Goal: Task Accomplishment & Management: Use online tool/utility

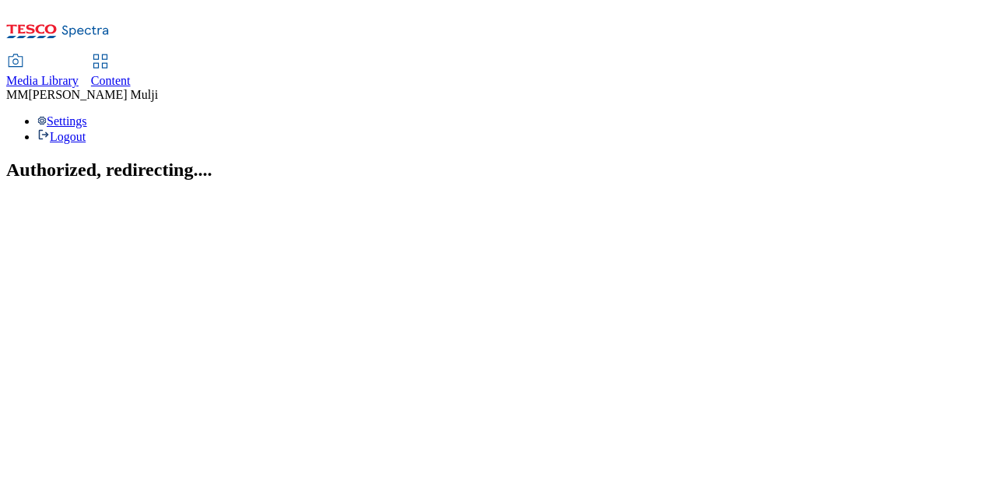
click at [131, 74] on span "Content" at bounding box center [111, 80] width 40 height 13
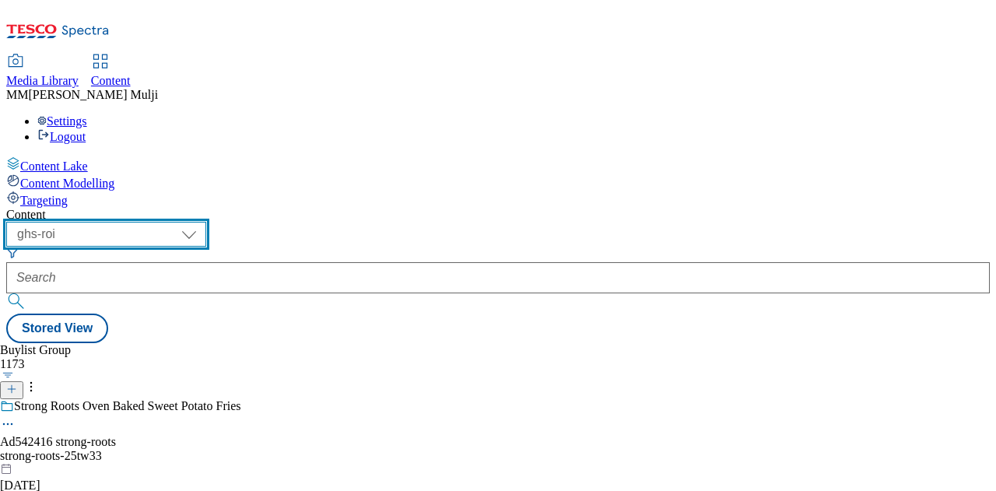
click at [206, 222] on select "ghs-roi ghs-uk" at bounding box center [106, 234] width 200 height 25
select select "ghs-uk"
click at [202, 222] on select "ghs-roi ghs-uk" at bounding box center [106, 234] width 200 height 25
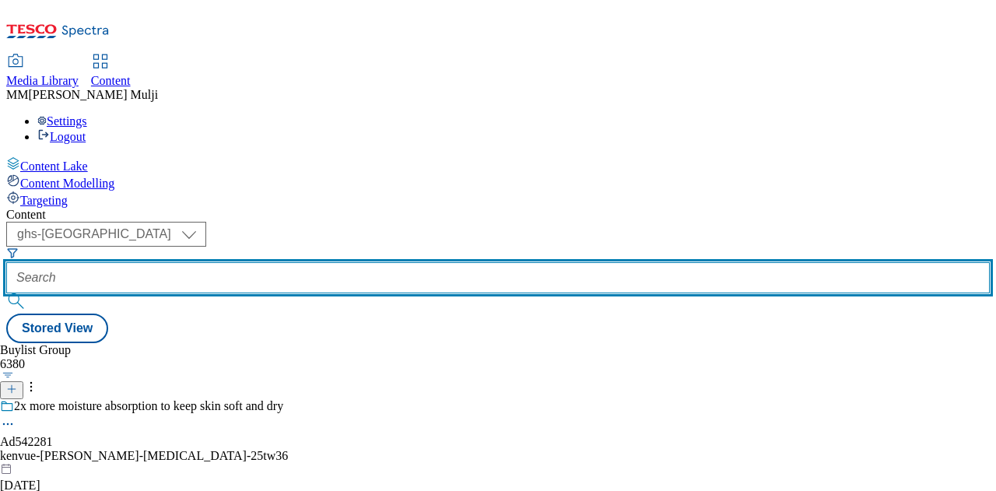
click at [386, 262] on input "text" at bounding box center [498, 277] width 984 height 31
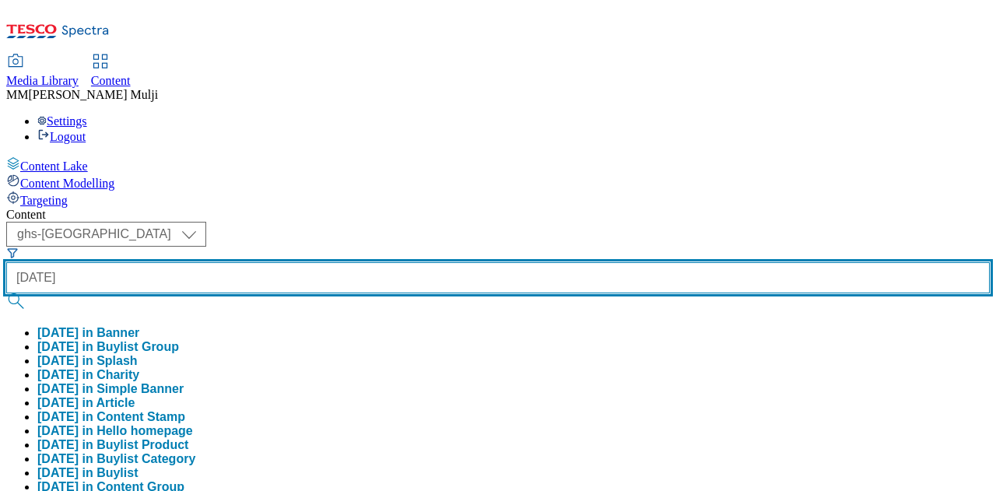
type input "diwali"
click at [6, 293] on button "submit" at bounding box center [17, 301] width 22 height 16
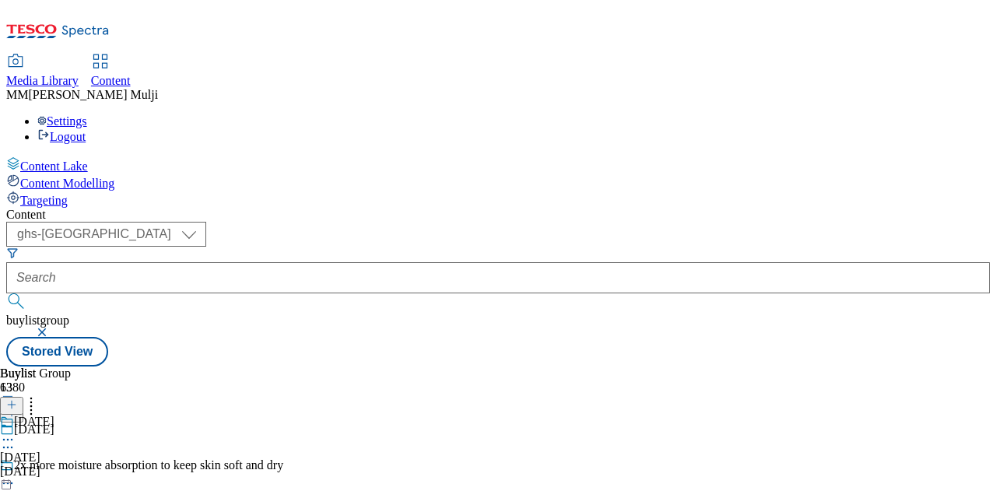
scroll to position [88, 0]
click at [16, 432] on icon at bounding box center [8, 440] width 16 height 16
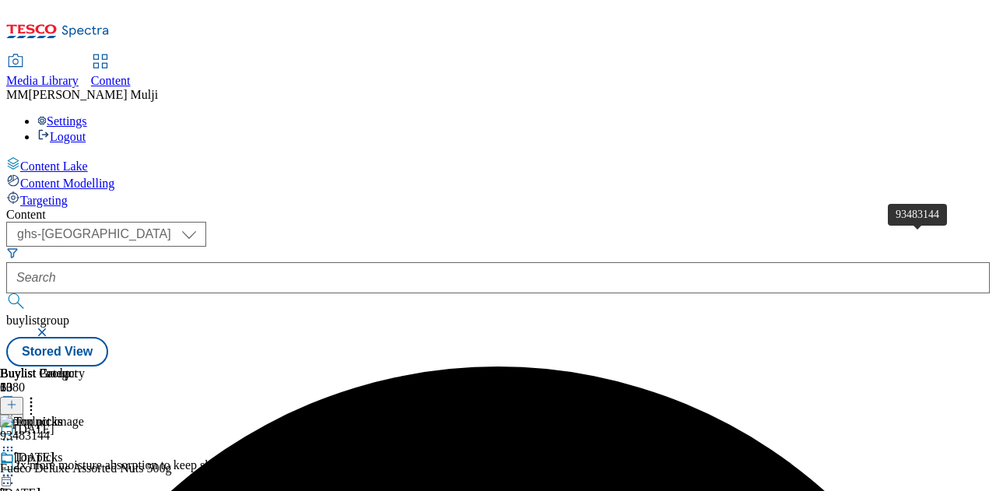
scroll to position [0, 302]
click at [16, 468] on icon at bounding box center [8, 476] width 16 height 16
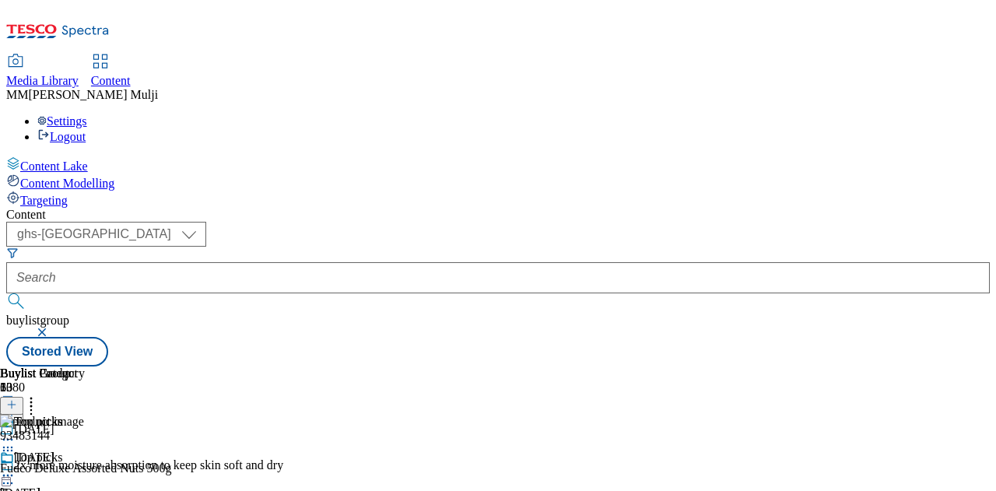
scroll to position [0, 384]
click at [17, 399] on icon at bounding box center [11, 404] width 11 height 11
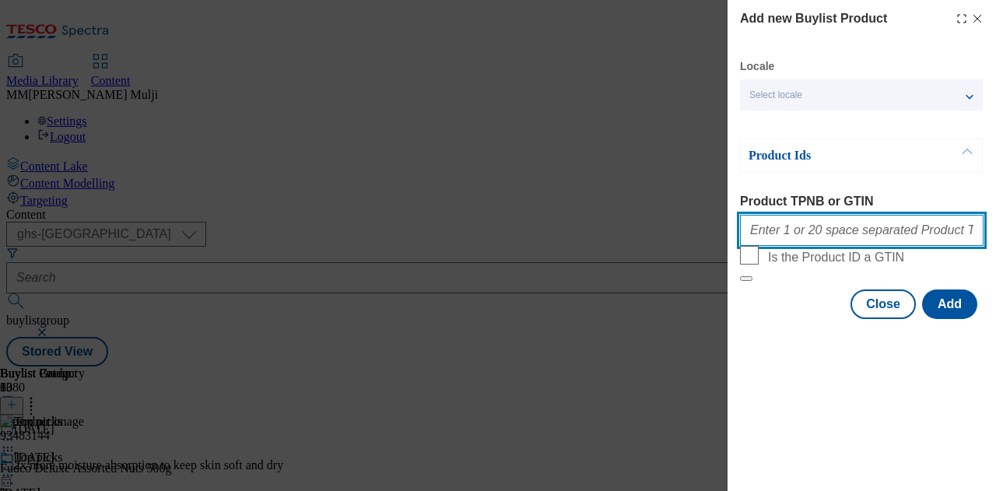
click at [816, 232] on input "Product TPNB or GTIN" at bounding box center [862, 230] width 244 height 31
paste input "105481450 105368383 105997728 105481564 105569103 105375579 105410985 106014574"
type input "105481450 105368383 105997728 105481564 105569103 105375579 105410985 106014574"
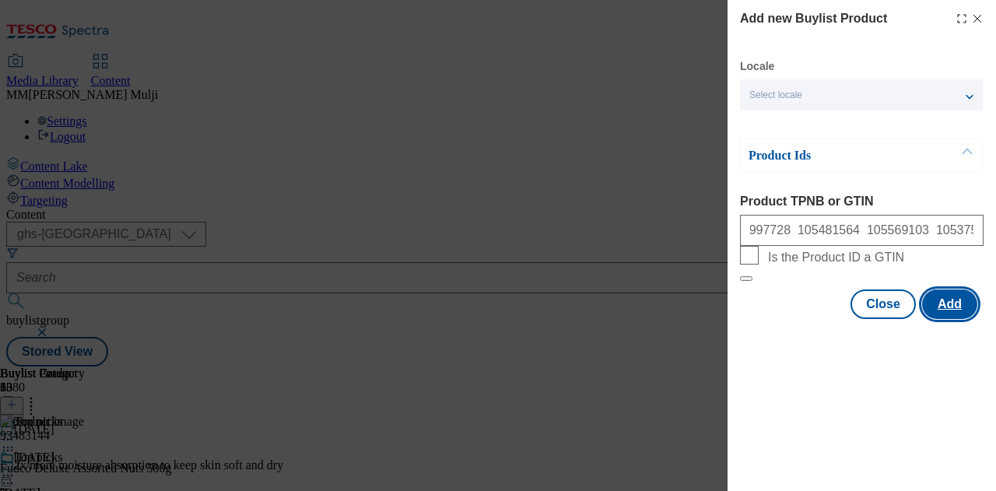
click at [950, 319] on button "Add" at bounding box center [949, 304] width 55 height 30
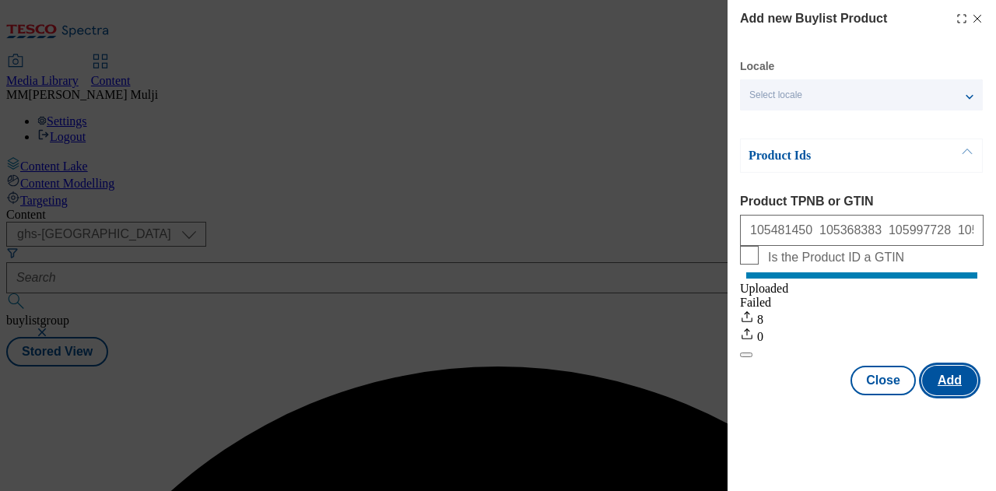
scroll to position [0, 0]
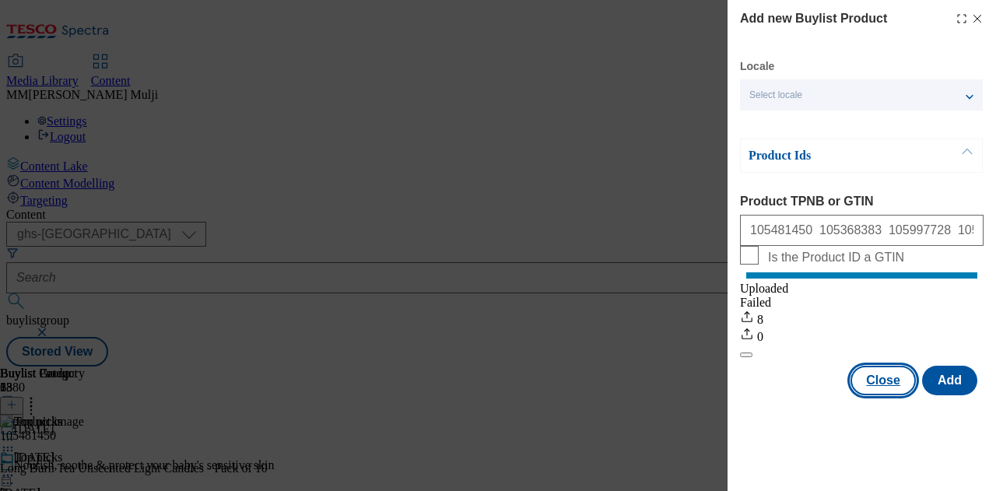
click at [899, 395] on button "Close" at bounding box center [883, 381] width 65 height 30
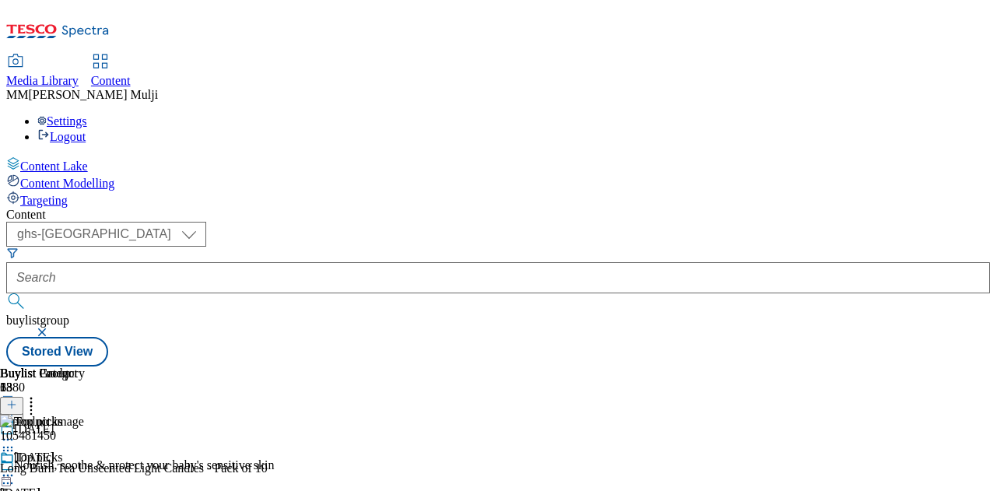
scroll to position [522, 0]
click at [16, 468] on icon at bounding box center [8, 476] width 16 height 16
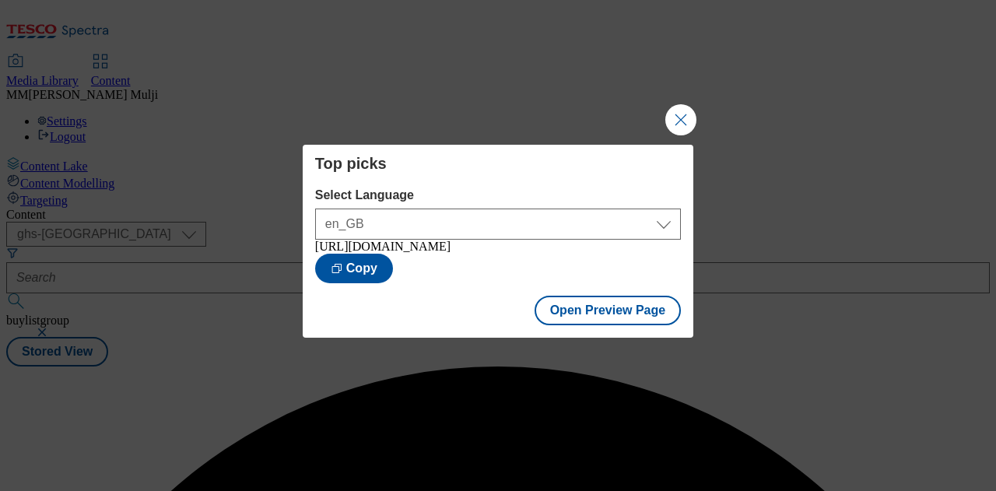
scroll to position [0, 0]
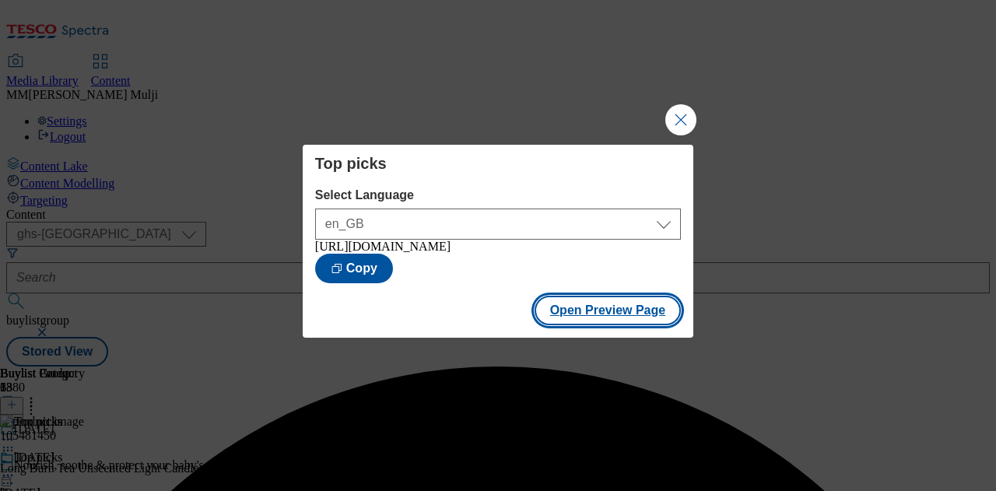
click at [588, 315] on button "Open Preview Page" at bounding box center [608, 311] width 147 height 30
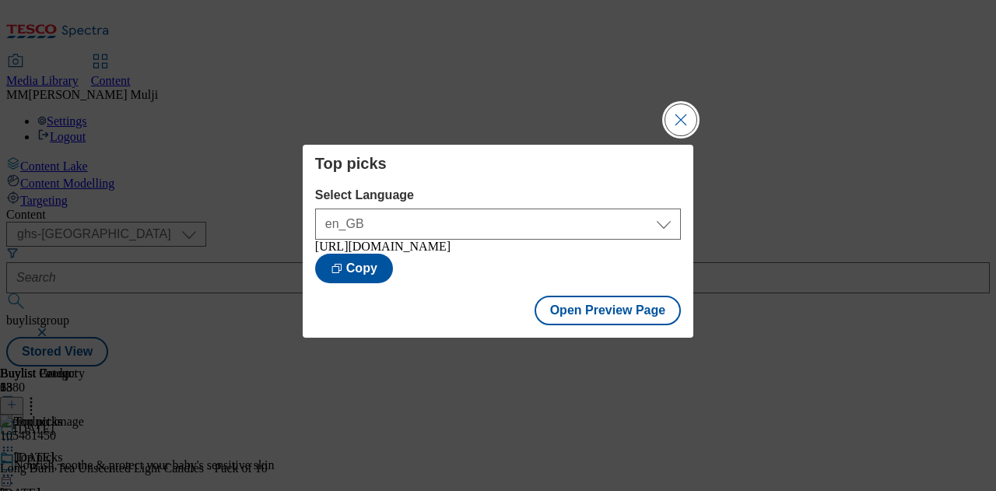
click at [677, 116] on button "Close Modal" at bounding box center [680, 119] width 31 height 31
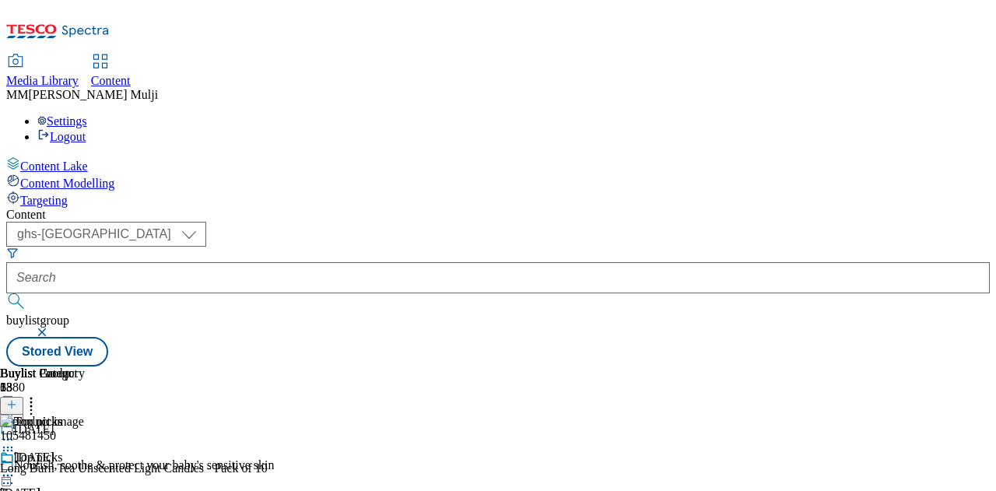
scroll to position [0, 384]
click at [39, 395] on icon at bounding box center [31, 403] width 16 height 16
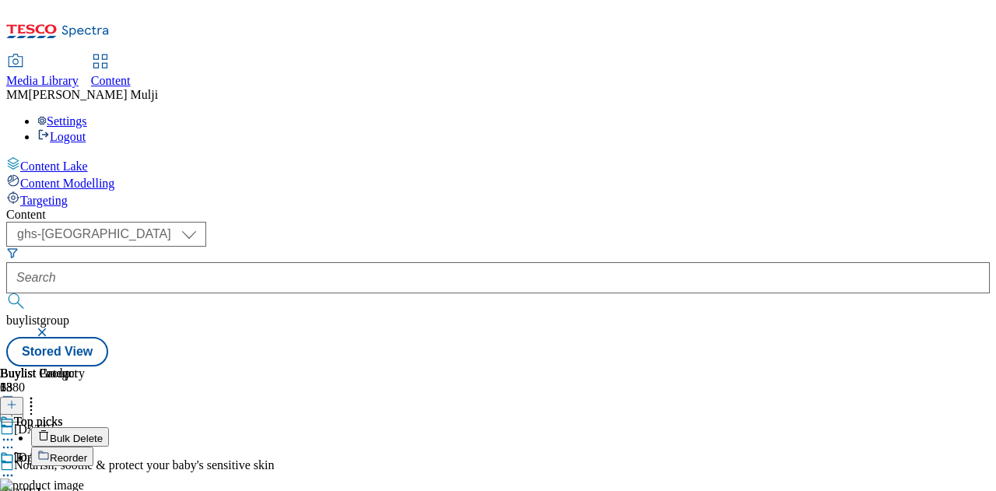
click at [93, 447] on button "Reorder" at bounding box center [62, 456] width 62 height 19
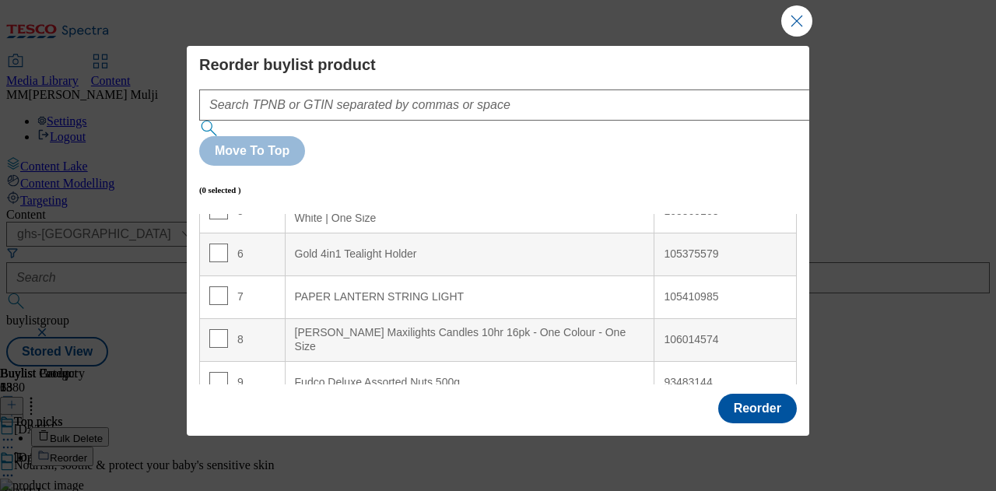
scroll to position [239, 0]
click at [216, 371] on input "Modal" at bounding box center [218, 380] width 19 height 19
checkbox input "true"
click at [213, 414] on input "Modal" at bounding box center [218, 423] width 19 height 19
checkbox input "true"
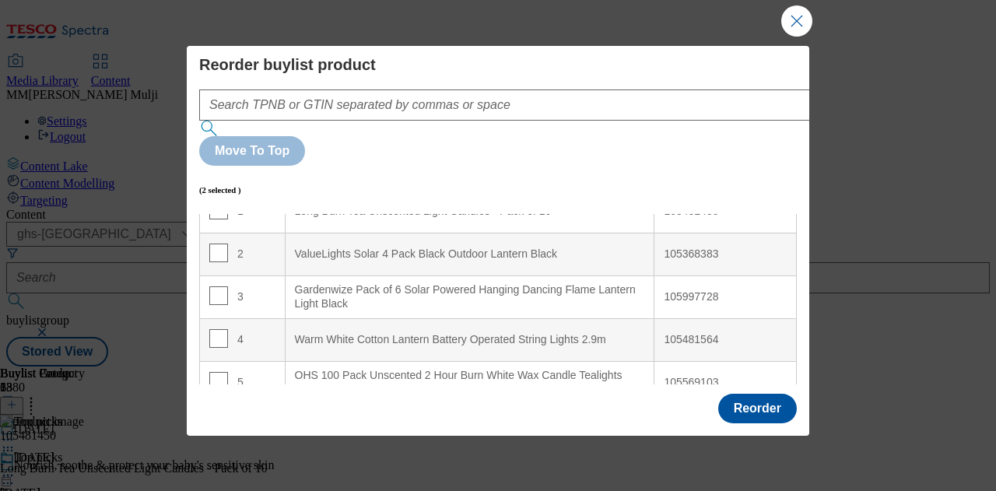
scroll to position [0, 0]
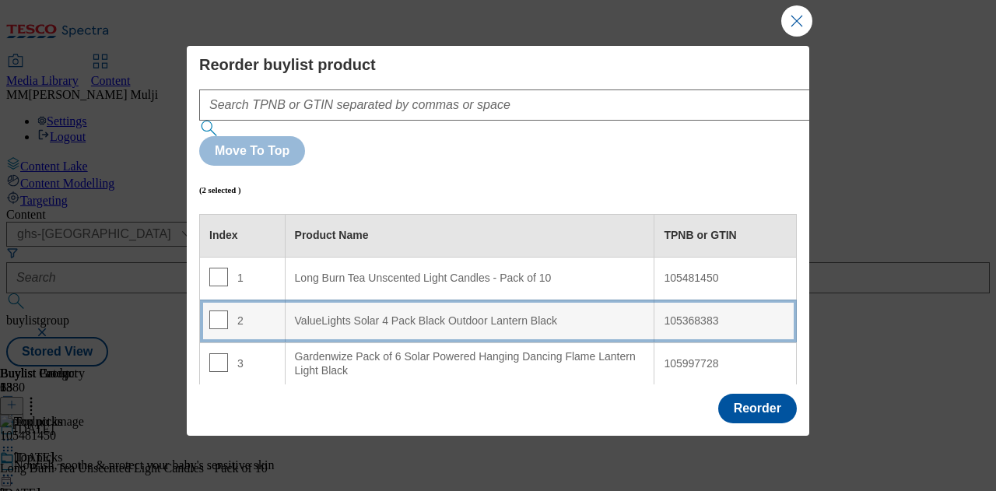
click at [342, 314] on div "ValueLights Solar 4 Pack Black Outdoor Lantern Black" at bounding box center [470, 321] width 350 height 14
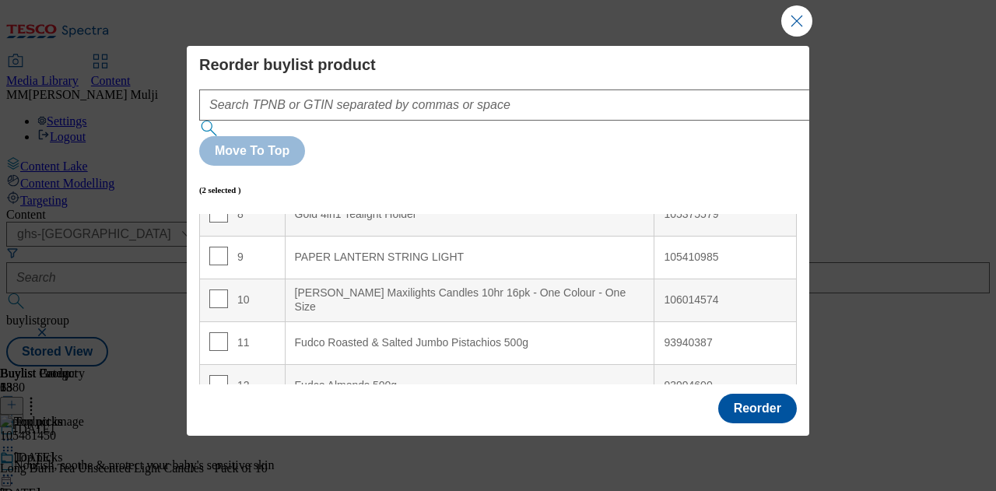
scroll to position [362, 0]
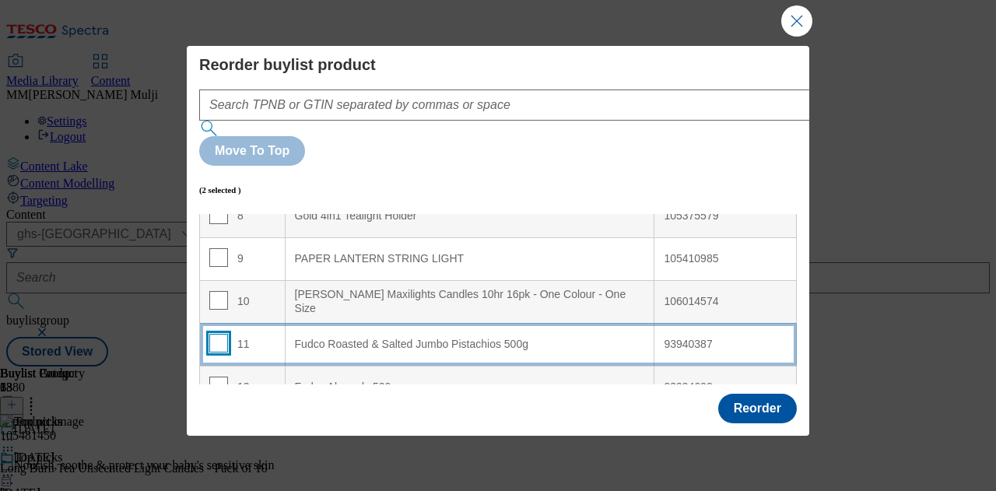
click at [217, 334] on input "Modal" at bounding box center [218, 343] width 19 height 19
checkbox input "true"
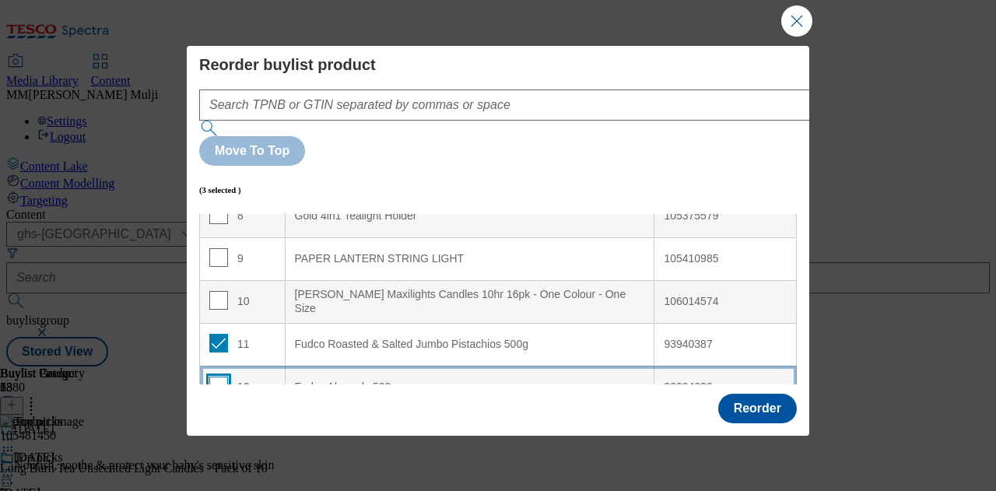
click at [215, 377] on input "Modal" at bounding box center [218, 386] width 19 height 19
checkbox input "true"
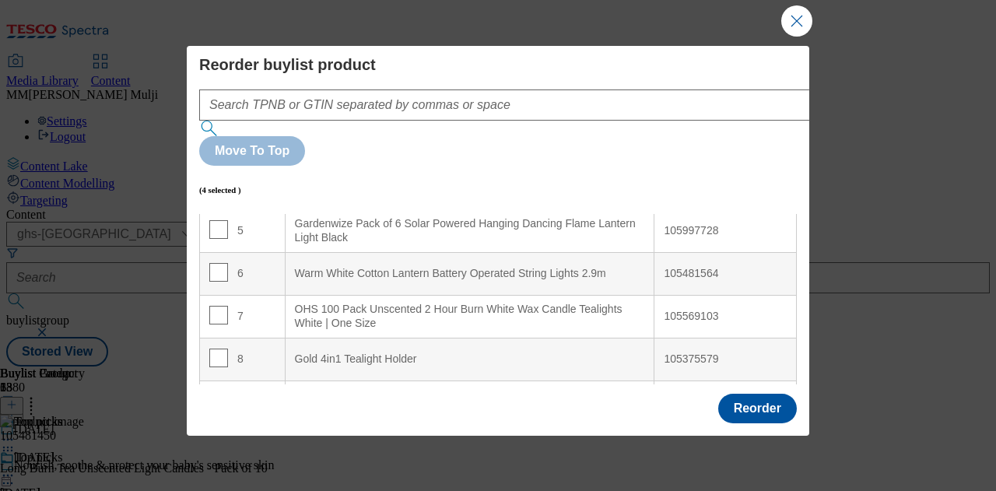
scroll to position [139, 0]
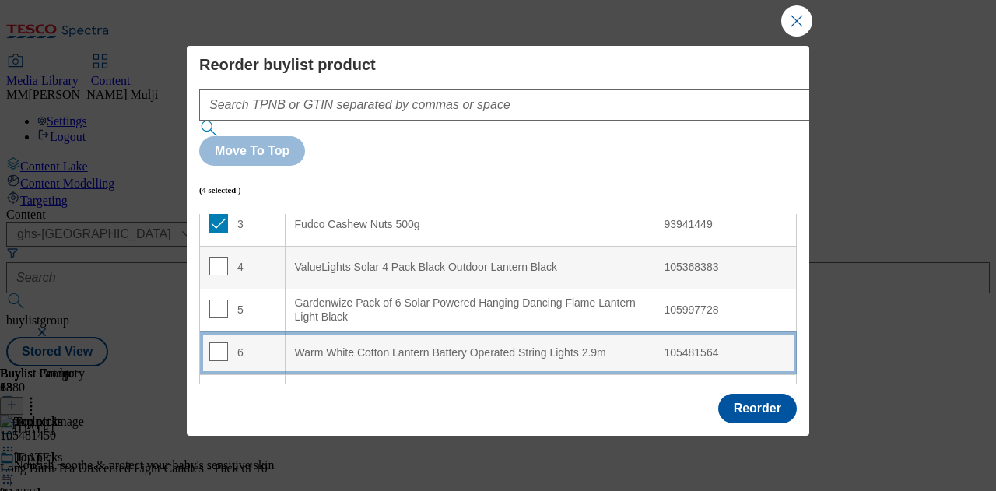
click at [374, 346] on div "Warm White Cotton Lantern Battery Operated String Lights 2.9m" at bounding box center [470, 353] width 350 height 14
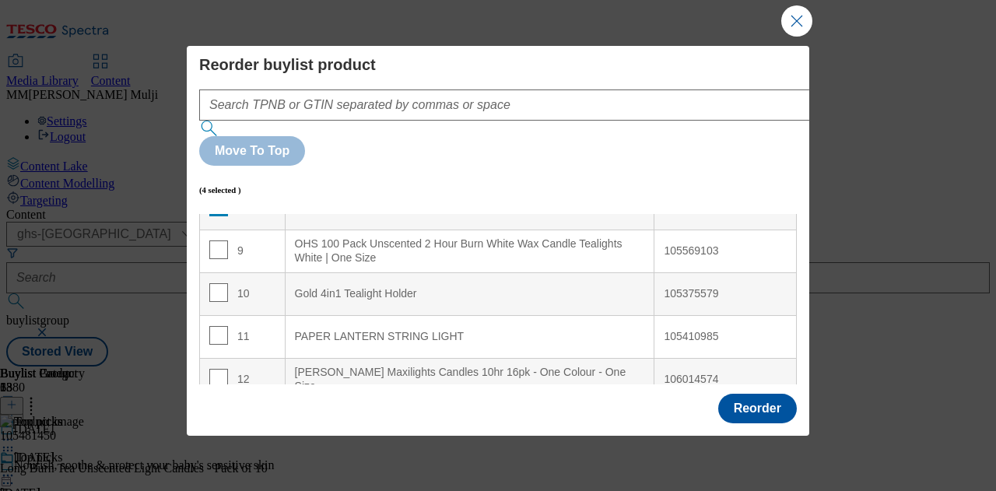
scroll to position [461, 0]
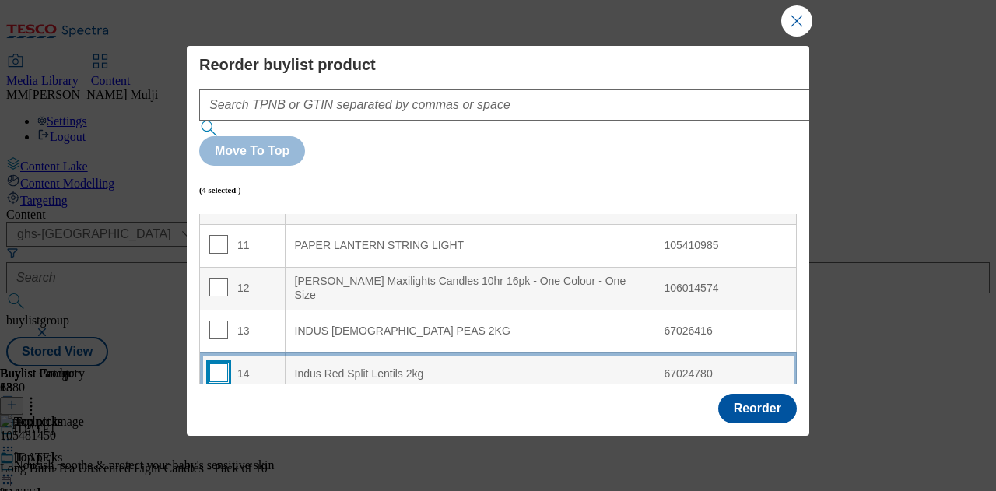
click at [216, 363] on input "Modal" at bounding box center [218, 372] width 19 height 19
checkbox input "true"
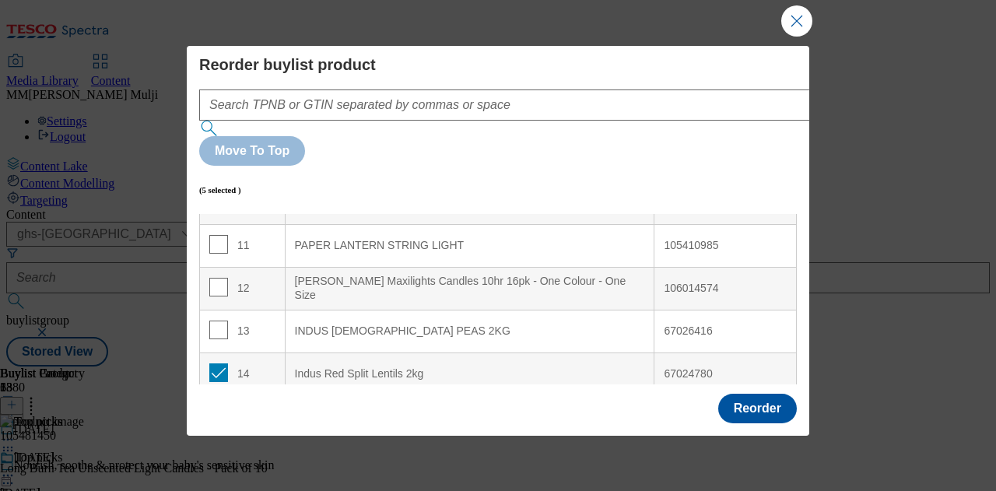
click at [209, 406] on input "Modal" at bounding box center [218, 415] width 19 height 19
checkbox input "true"
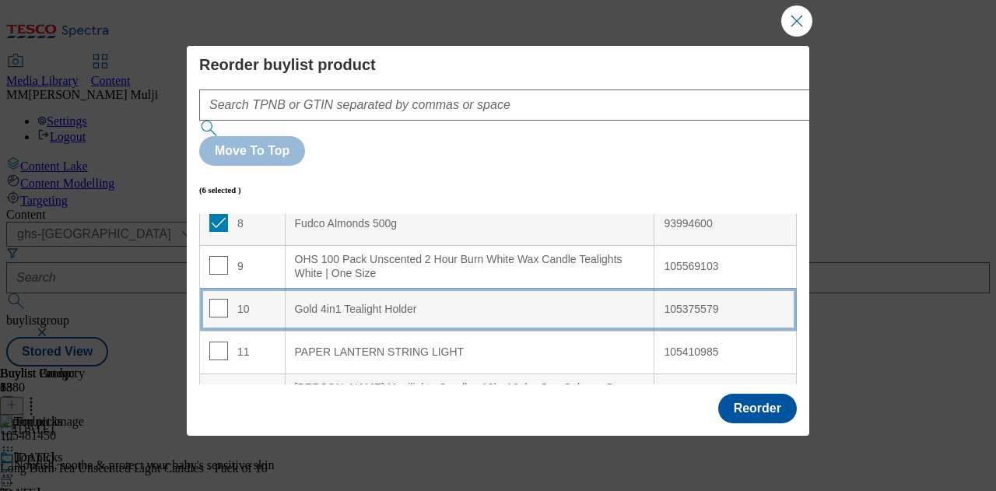
click at [363, 288] on Holder "Gold 4in1 Tealight Holder" at bounding box center [470, 309] width 370 height 43
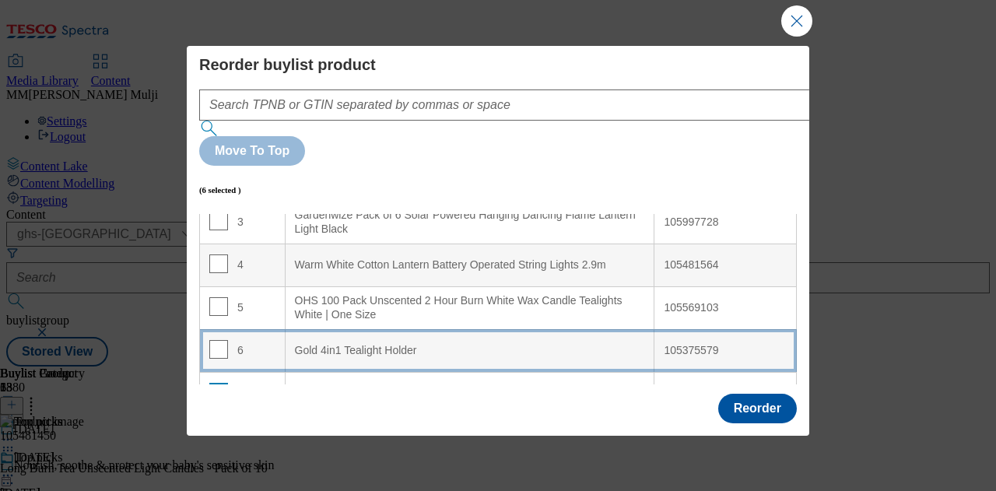
scroll to position [142, 0]
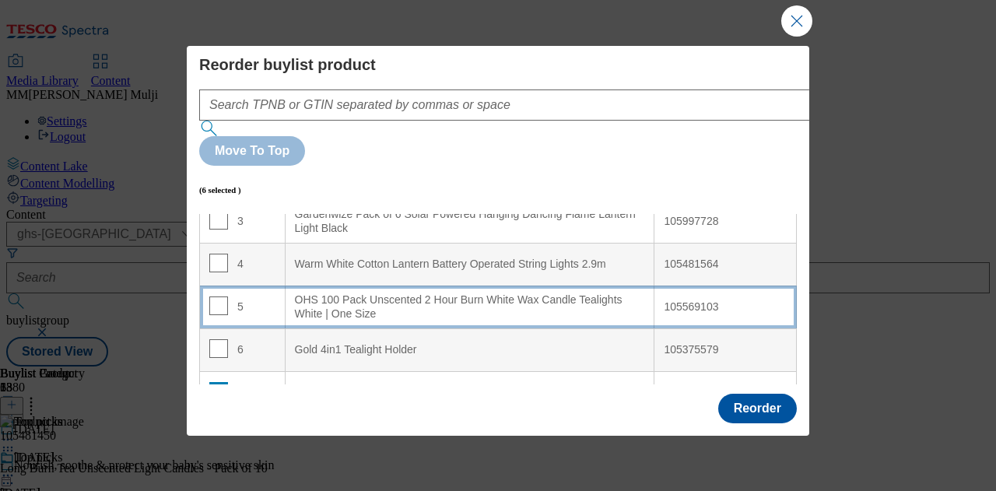
click at [451, 293] on div "OHS 100 Pack Unscented 2 Hour Burn White Wax Candle Tealights White | One Size" at bounding box center [470, 306] width 350 height 27
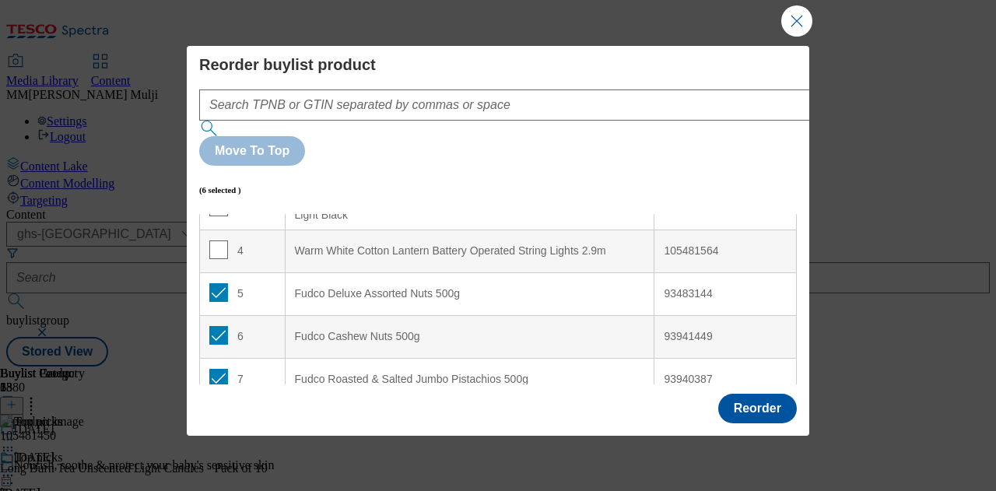
scroll to position [0, 0]
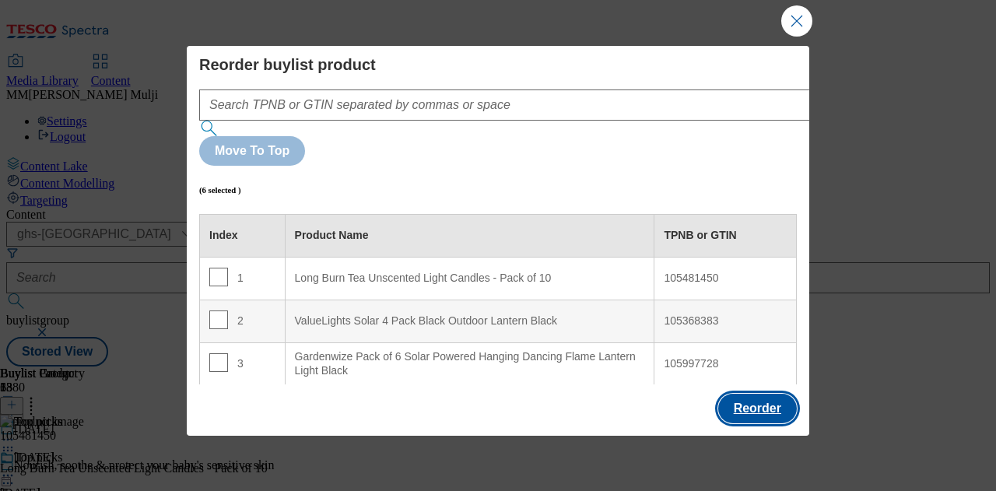
click at [739, 399] on button "Reorder" at bounding box center [757, 409] width 79 height 30
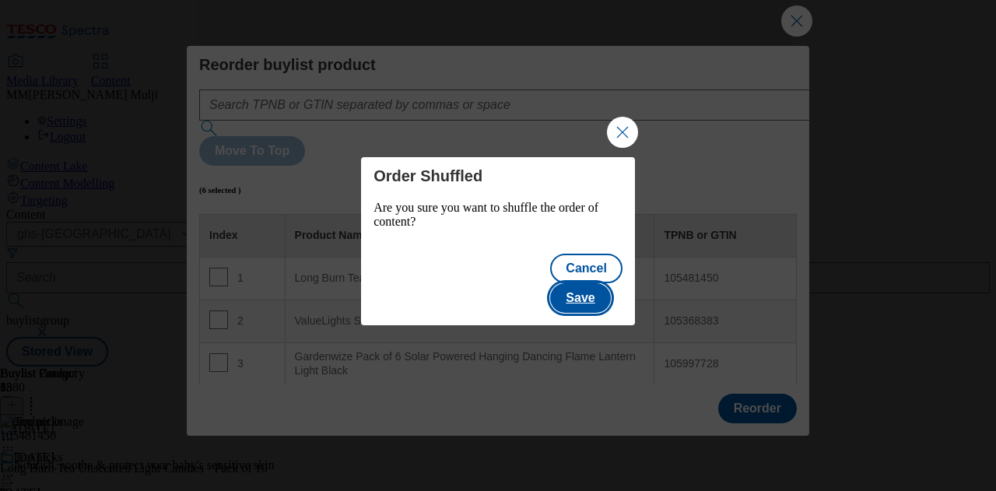
click at [605, 284] on button "Save" at bounding box center [580, 298] width 60 height 30
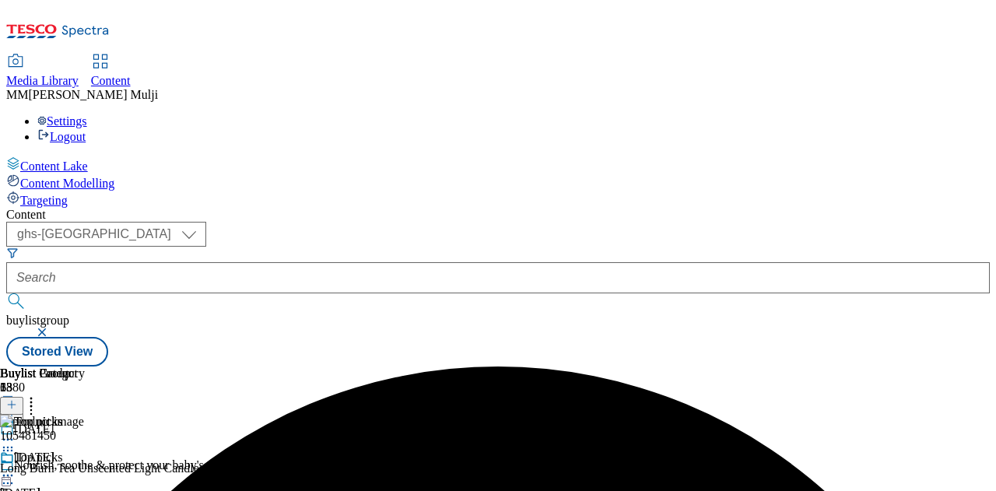
scroll to position [0, 373]
click at [16, 468] on icon at bounding box center [8, 476] width 16 height 16
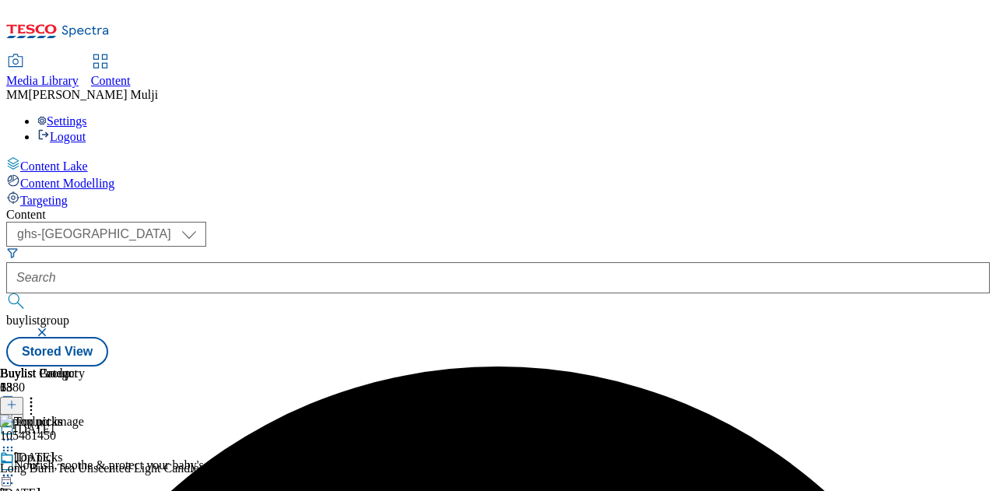
scroll to position [0, 384]
click at [16, 468] on icon at bounding box center [8, 476] width 16 height 16
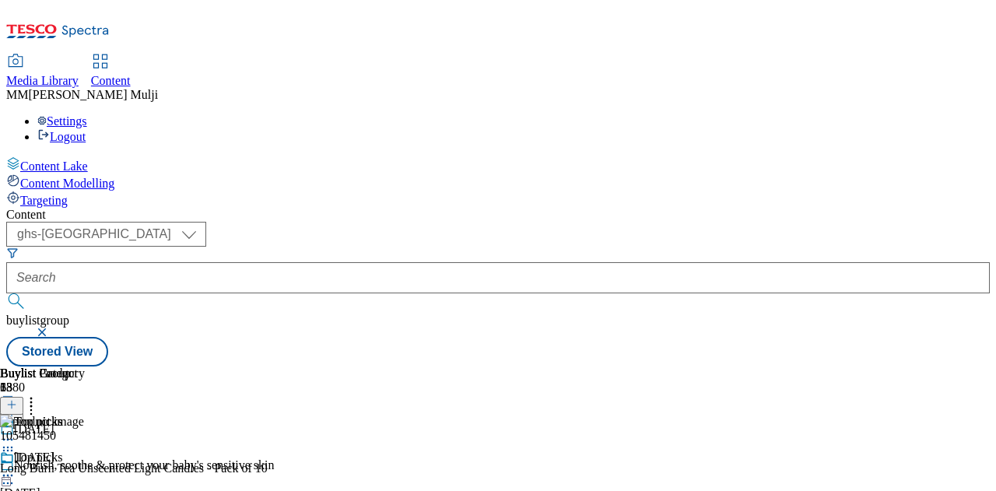
scroll to position [101, 0]
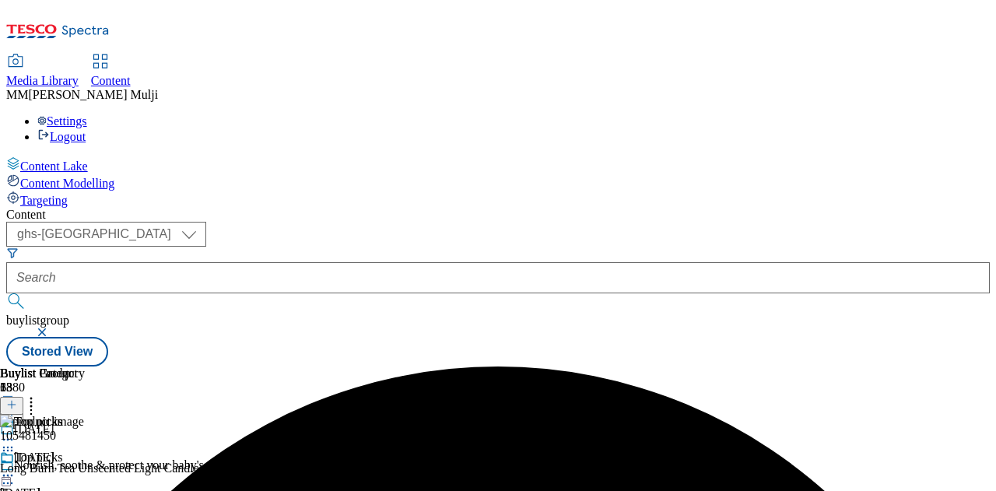
scroll to position [0, 384]
click at [16, 468] on icon at bounding box center [8, 476] width 16 height 16
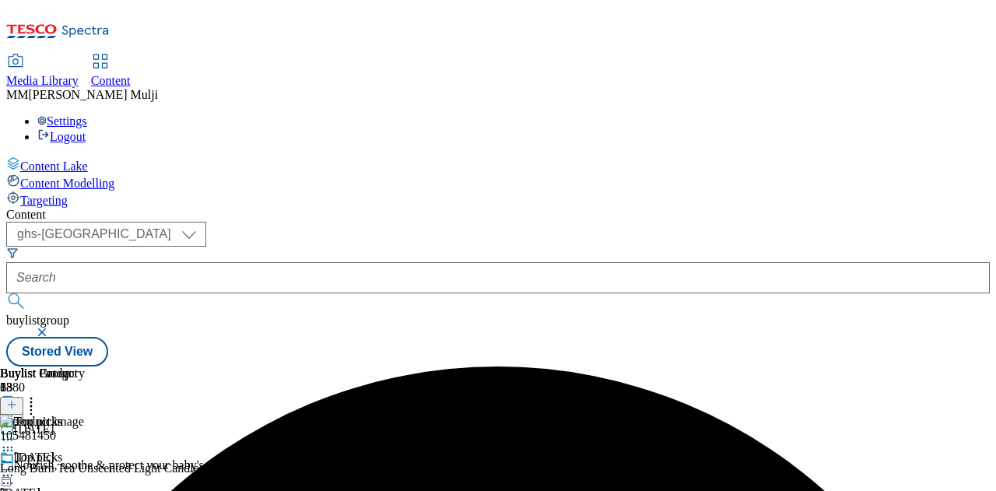
click at [33, 402] on circle at bounding box center [31, 403] width 2 height 2
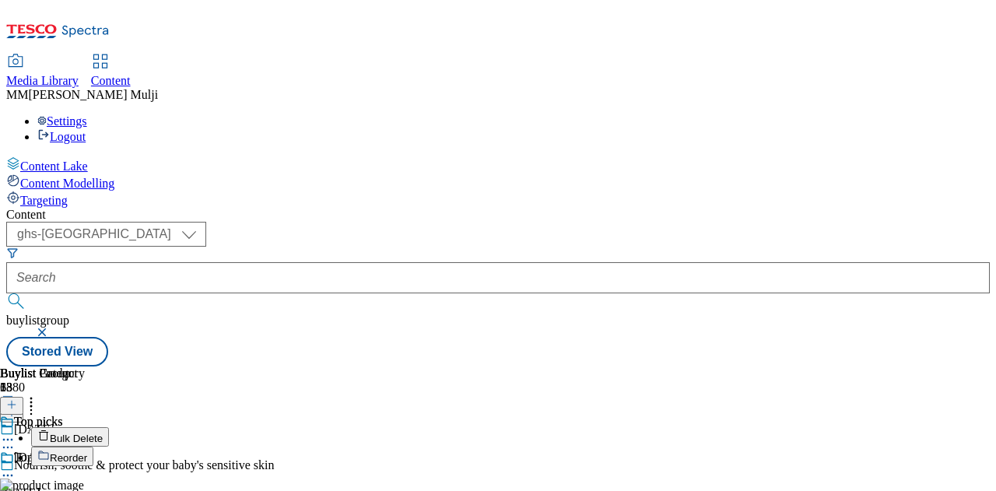
click at [93, 447] on button "Reorder" at bounding box center [62, 456] width 62 height 19
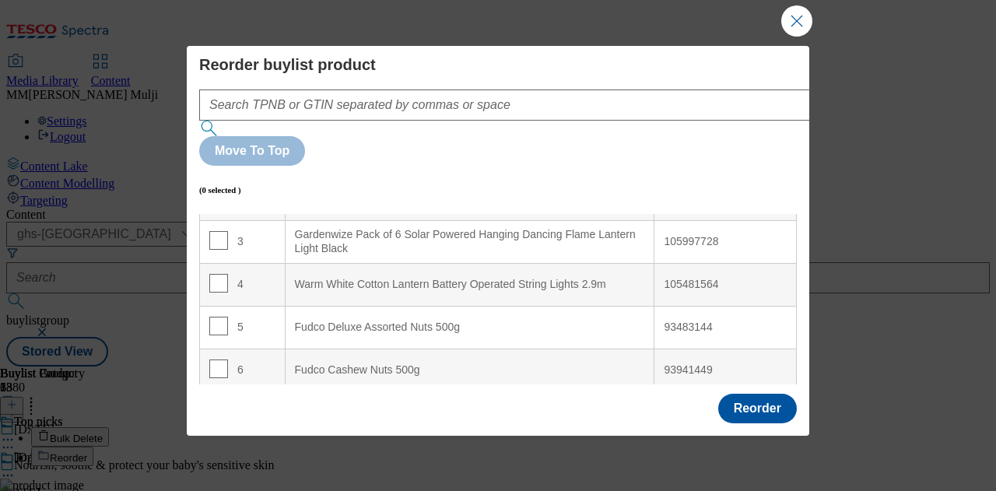
scroll to position [123, 0]
drag, startPoint x: 479, startPoint y: 279, endPoint x: 212, endPoint y: 251, distance: 268.4
click at [212, 316] on input "Modal" at bounding box center [218, 325] width 19 height 19
checkbox input "true"
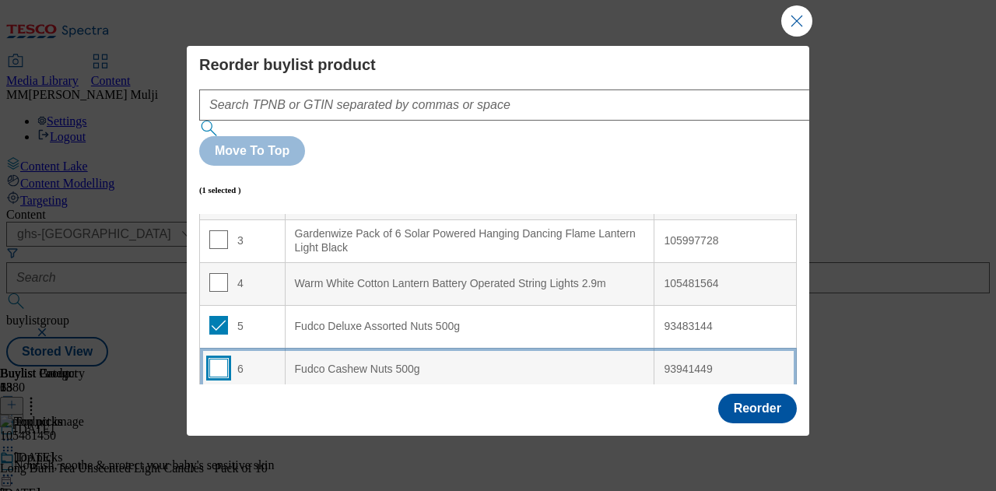
click at [213, 359] on input "Modal" at bounding box center [218, 368] width 19 height 19
checkbox input "true"
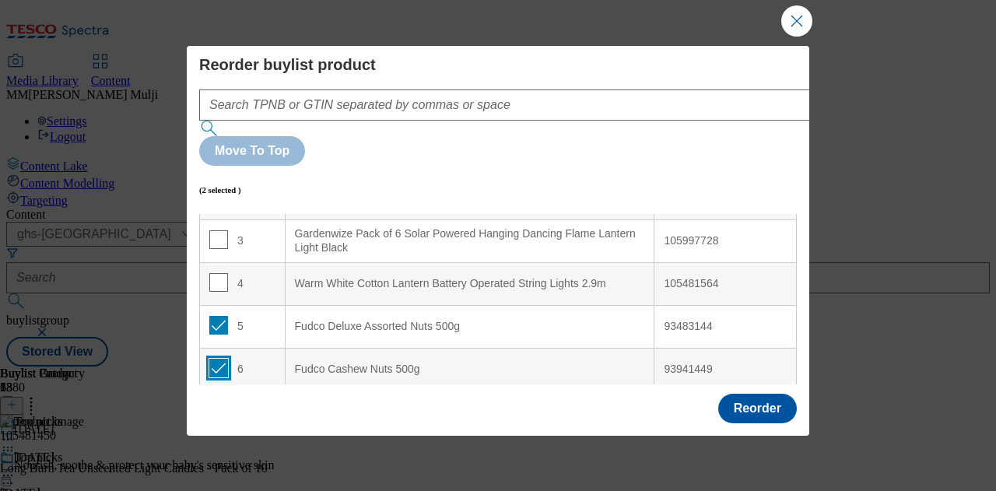
scroll to position [0, 0]
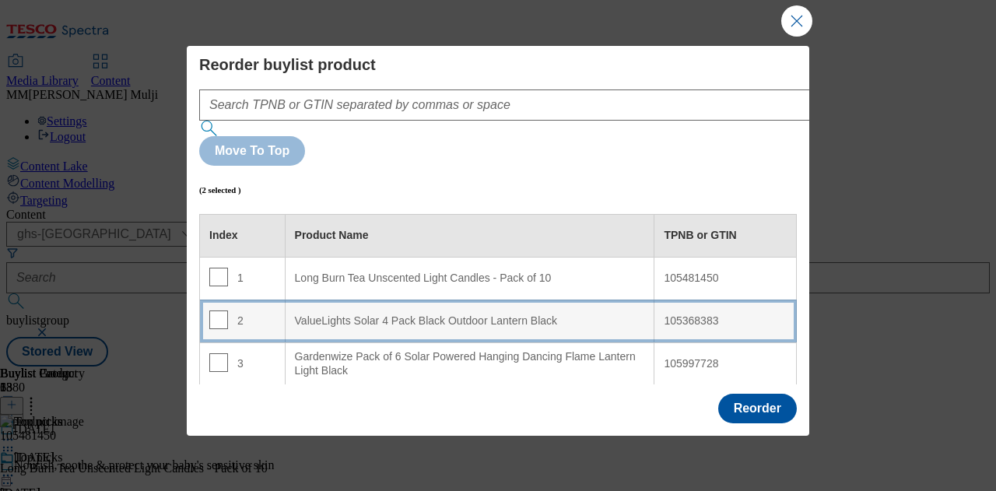
click at [362, 314] on div "ValueLights Solar 4 Pack Black Outdoor Lantern Black" at bounding box center [470, 321] width 350 height 14
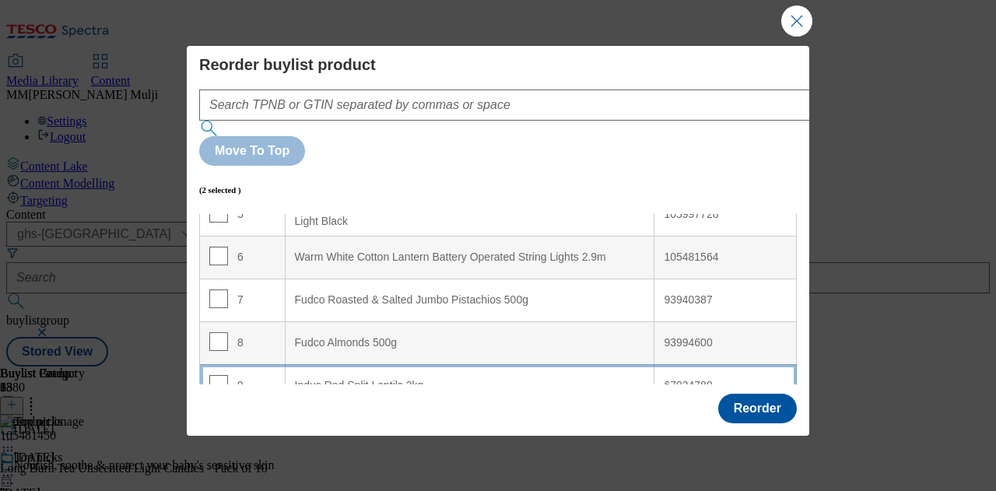
click at [463, 364] on 2kg "Indus Red Split Lentils 2kg" at bounding box center [470, 385] width 370 height 43
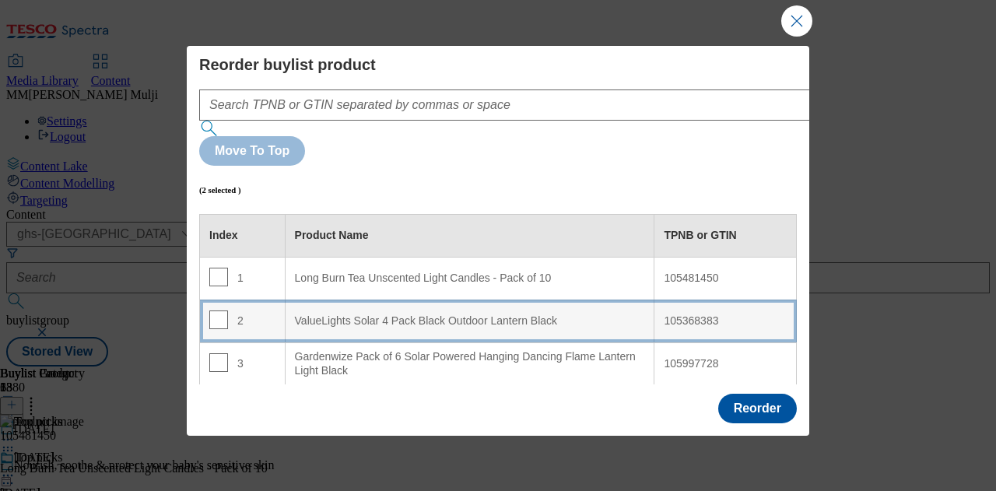
click at [457, 314] on div "ValueLights Solar 4 Pack Black Outdoor Lantern Black" at bounding box center [470, 321] width 350 height 14
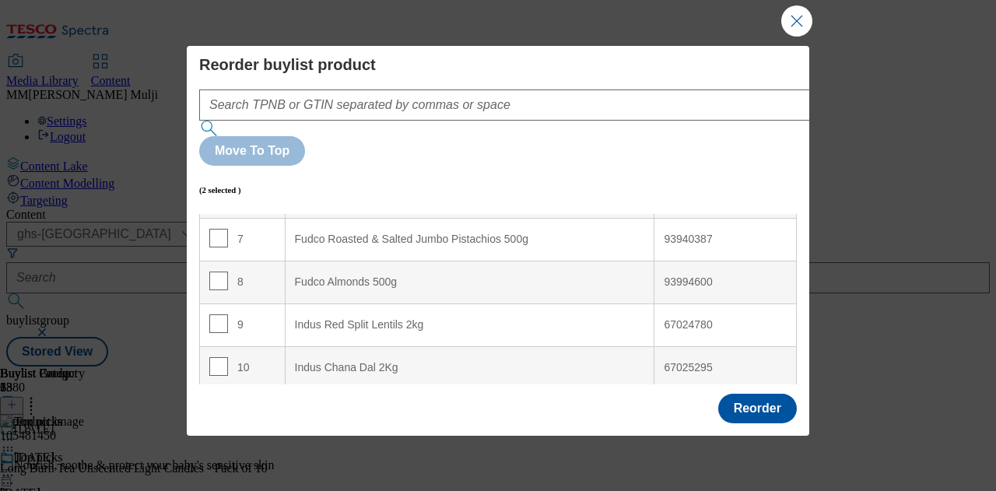
scroll to position [307, 0]
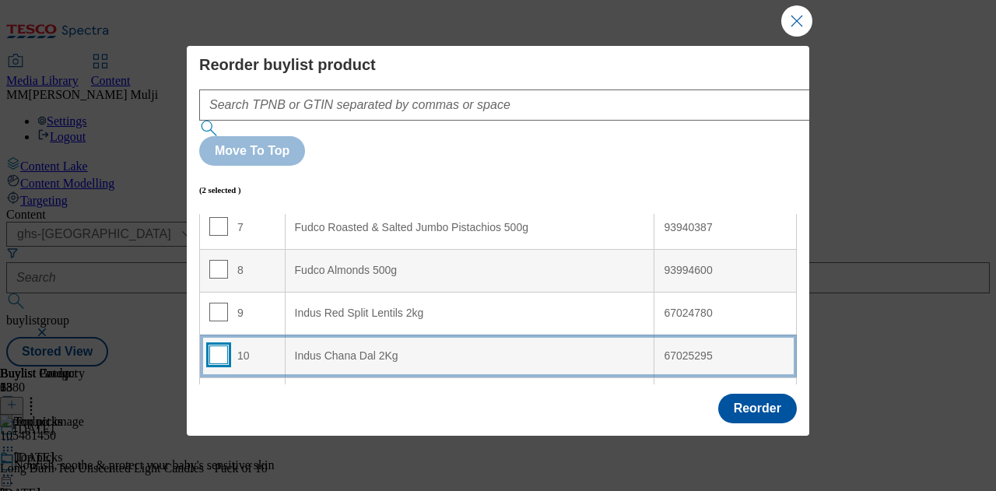
click at [218, 346] on input "Modal" at bounding box center [218, 355] width 19 height 19
checkbox input "true"
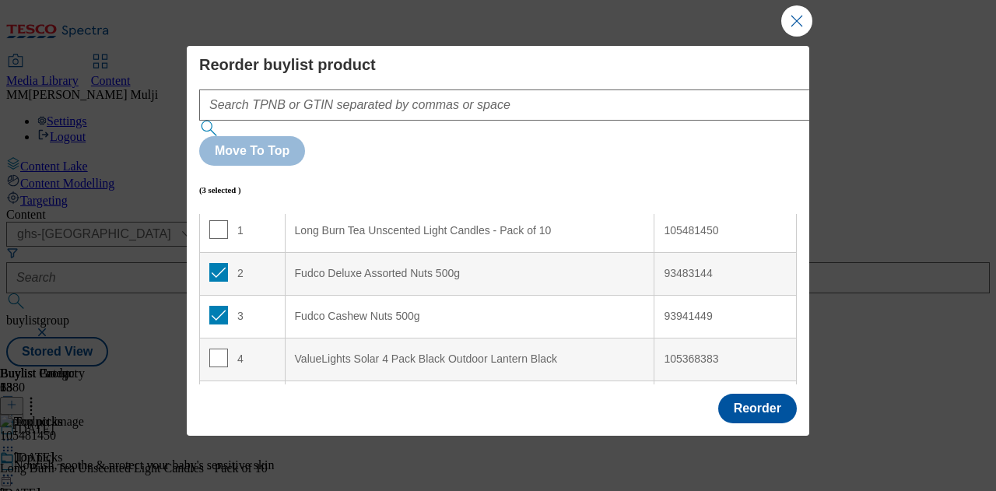
scroll to position [0, 0]
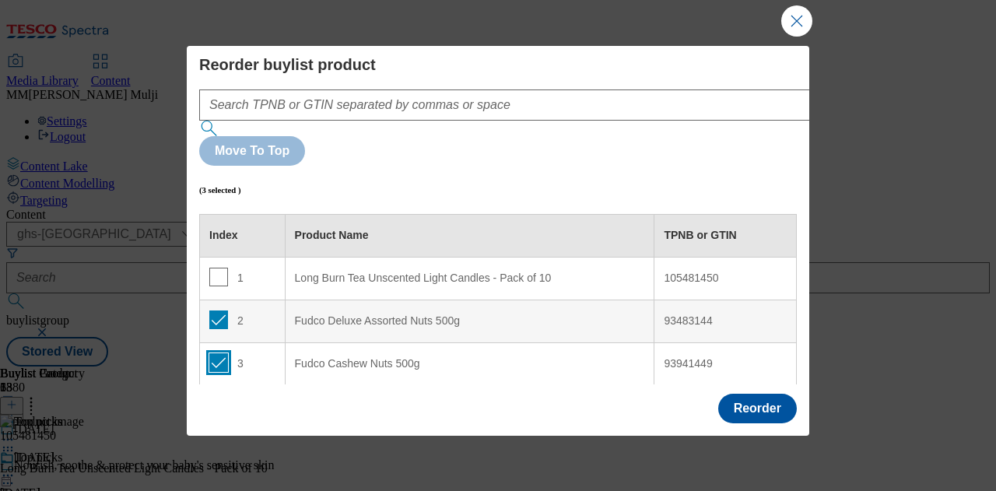
click at [218, 353] on input "Modal" at bounding box center [218, 362] width 19 height 19
checkbox input "false"
click at [218, 311] on input "Modal" at bounding box center [218, 320] width 19 height 19
checkbox input "false"
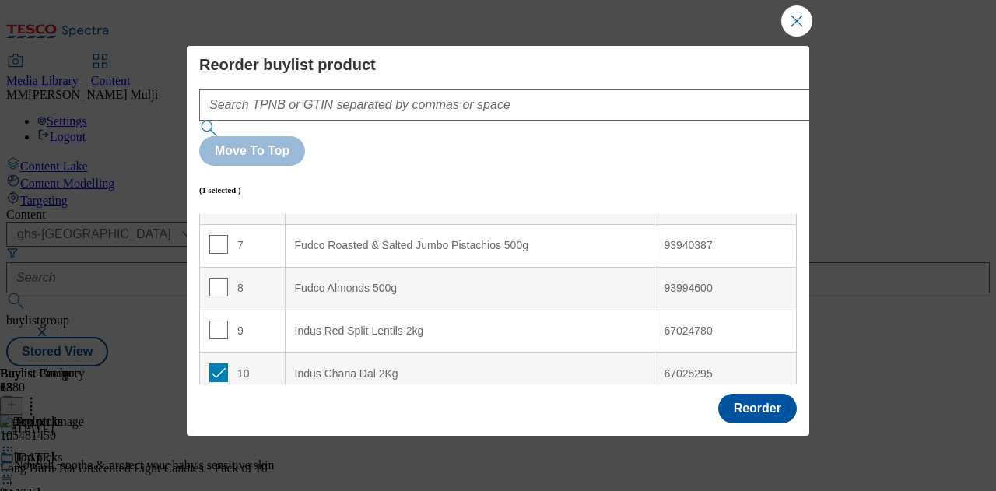
scroll to position [291, 0]
click at [217, 405] on input "Modal" at bounding box center [218, 414] width 19 height 19
checkbox input "true"
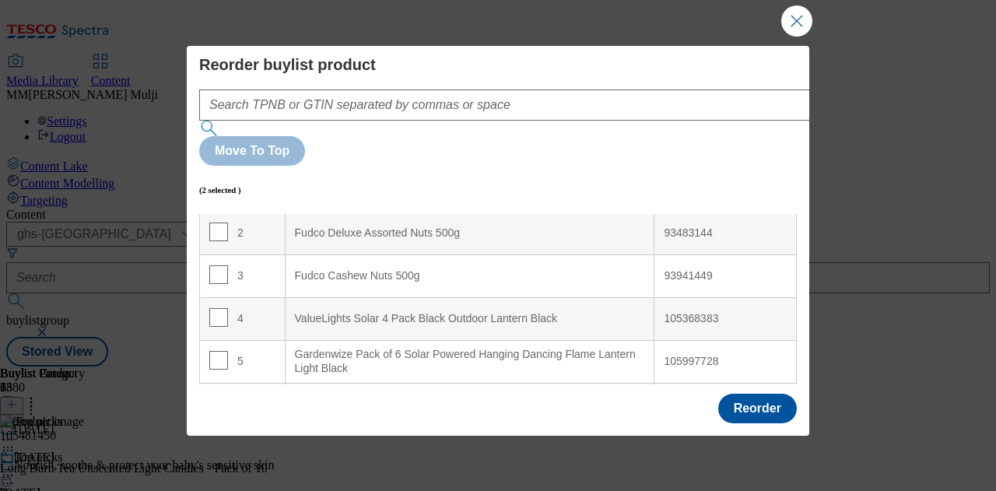
scroll to position [87, 0]
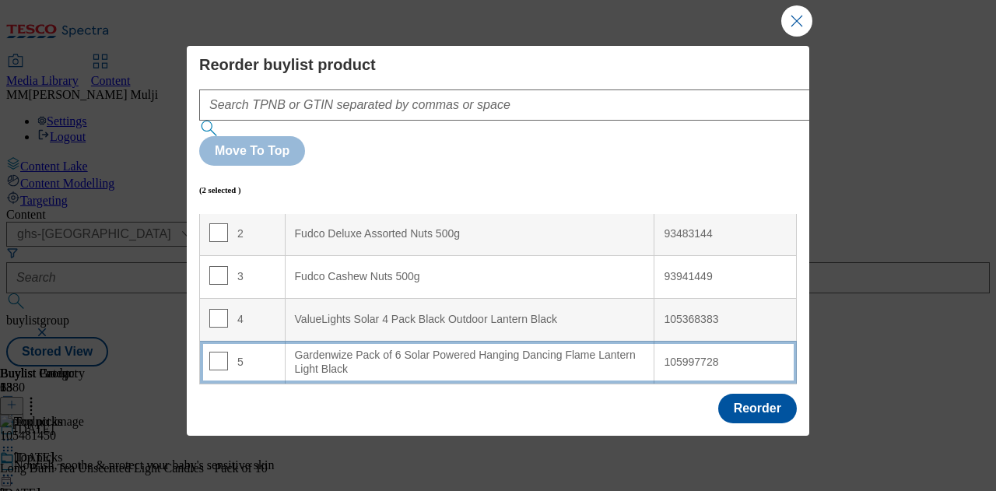
click at [332, 349] on div "Gardenwize Pack of 6 Solar Powered Hanging Dancing Flame Lantern Light Black" at bounding box center [470, 362] width 350 height 27
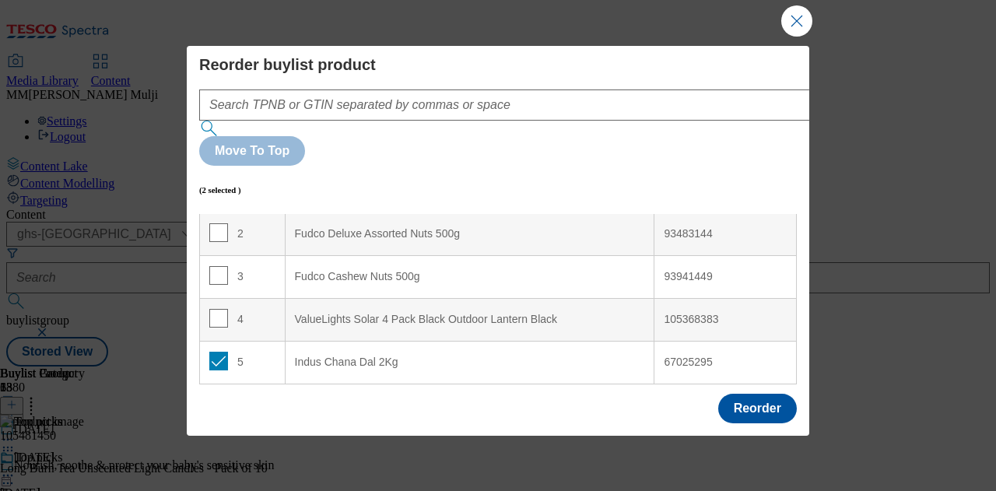
scroll to position [0, 0]
click at [753, 398] on button "Reorder" at bounding box center [757, 409] width 79 height 30
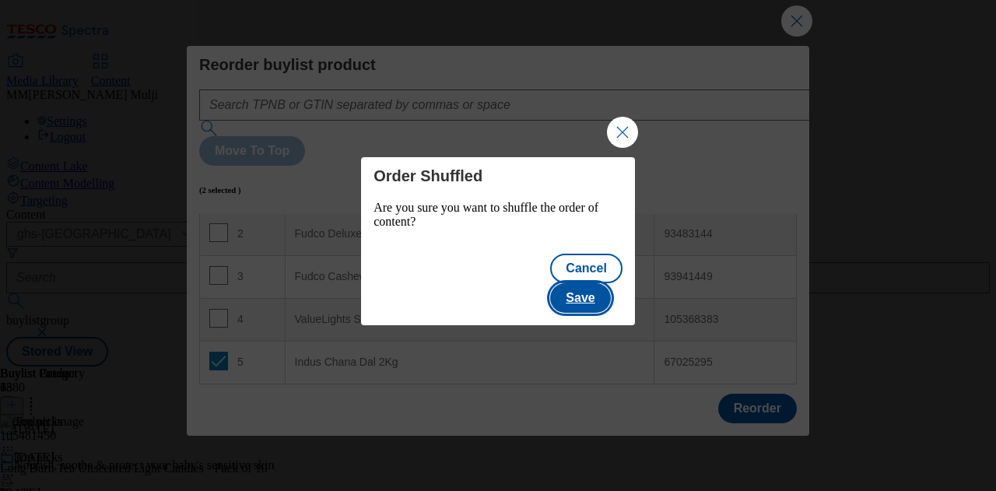
click at [591, 283] on button "Save" at bounding box center [580, 298] width 60 height 30
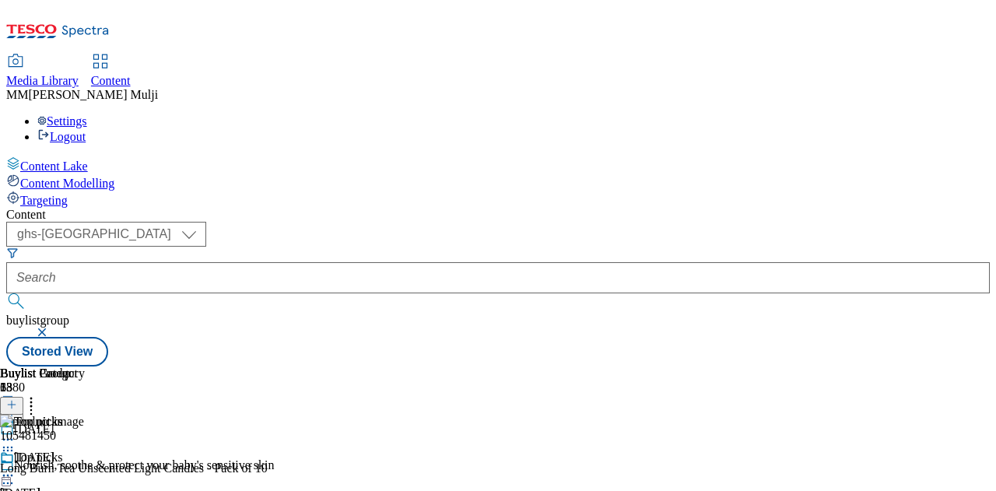
scroll to position [1304, 0]
click at [16, 468] on icon at bounding box center [8, 476] width 16 height 16
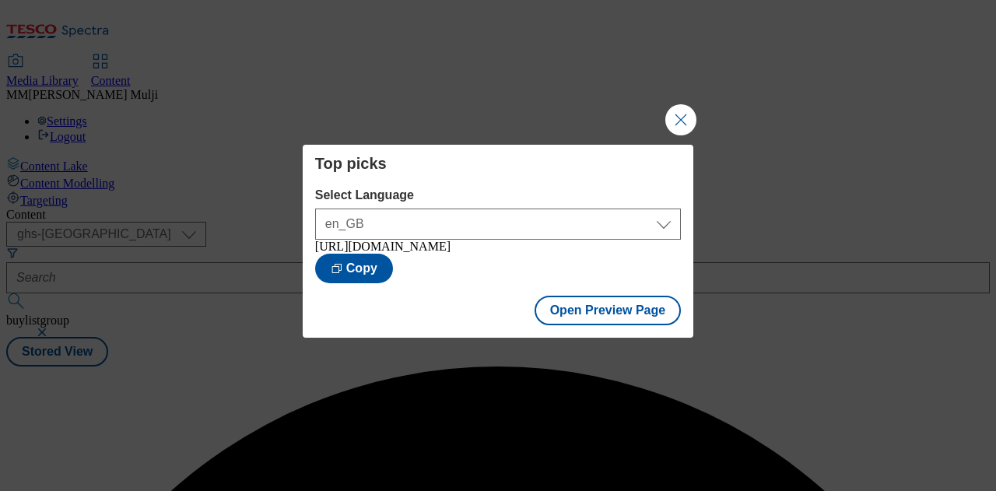
scroll to position [0, 0]
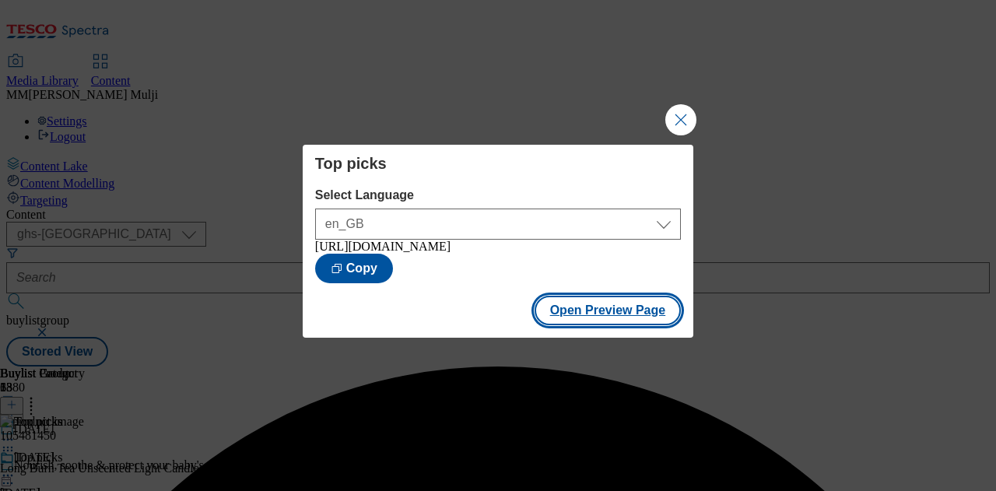
click at [602, 320] on button "Open Preview Page" at bounding box center [608, 311] width 147 height 30
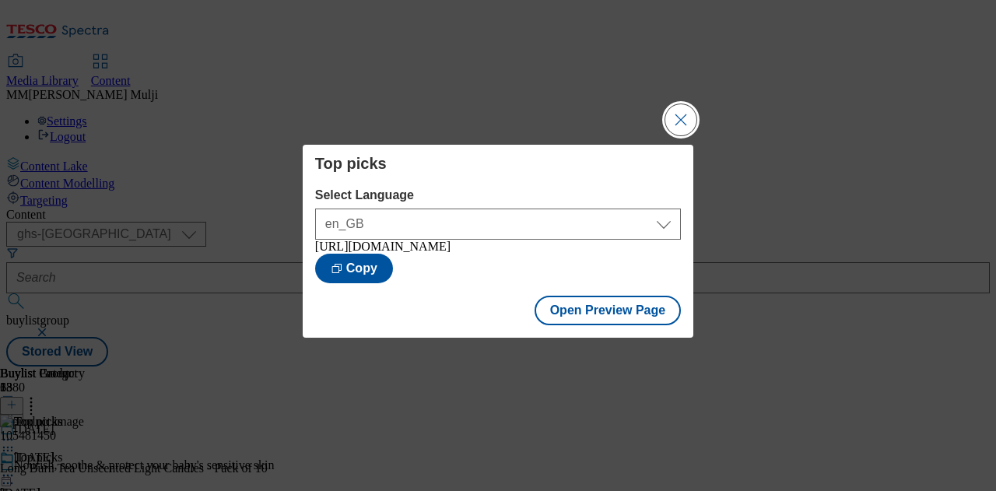
click at [679, 118] on button "Close Modal" at bounding box center [680, 119] width 31 height 31
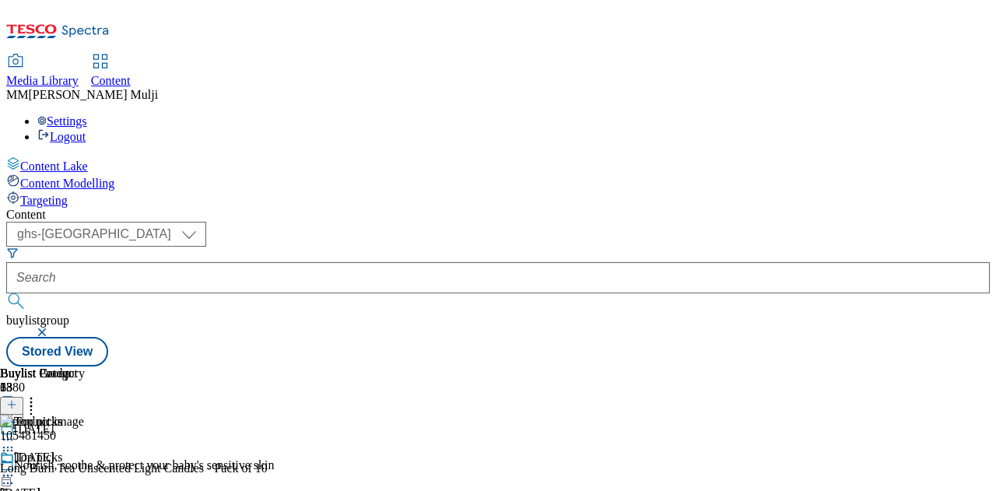
scroll to position [0, 382]
click at [16, 468] on icon at bounding box center [8, 476] width 16 height 16
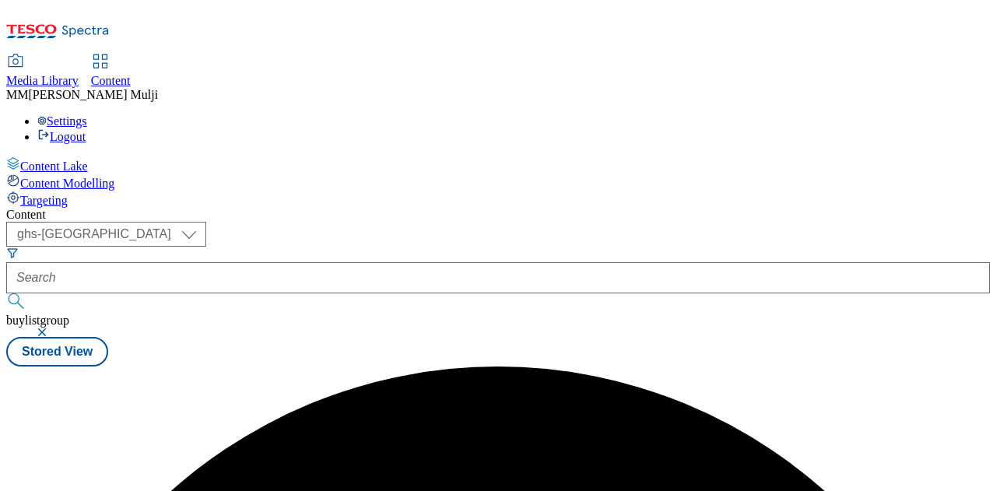
scroll to position [0, 0]
